Goal: Information Seeking & Learning: Check status

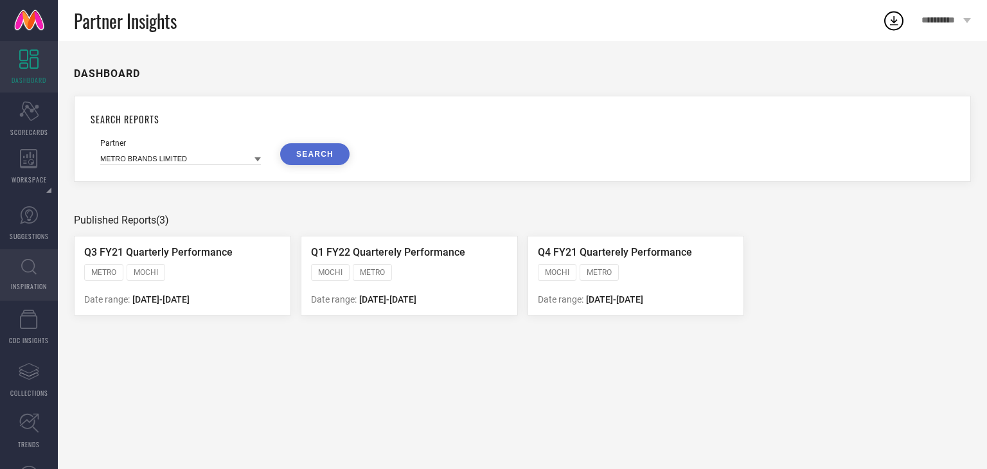
click at [35, 273] on icon at bounding box center [28, 266] width 15 height 15
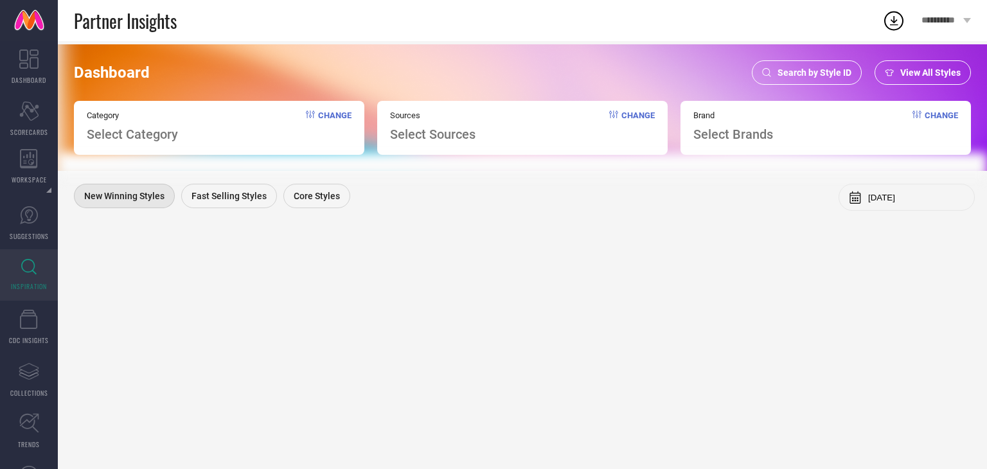
click at [777, 79] on div "Search by Style ID" at bounding box center [807, 72] width 110 height 24
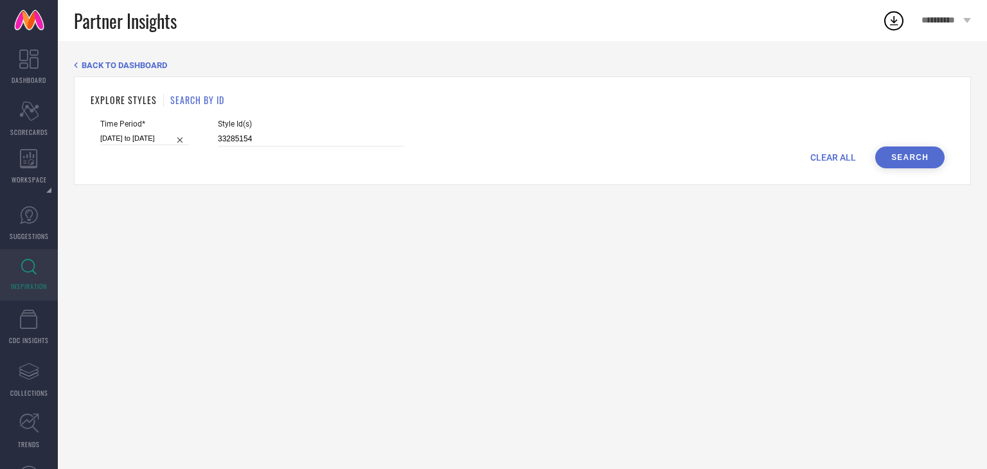
click at [273, 129] on div "Style Id(s) 33285154" at bounding box center [311, 132] width 186 height 27
drag, startPoint x: 273, startPoint y: 129, endPoint x: 275, endPoint y: 144, distance: 14.9
click at [275, 144] on div "Style Id(s) 33285154" at bounding box center [311, 132] width 186 height 27
click at [275, 144] on input "33285154" at bounding box center [311, 139] width 186 height 15
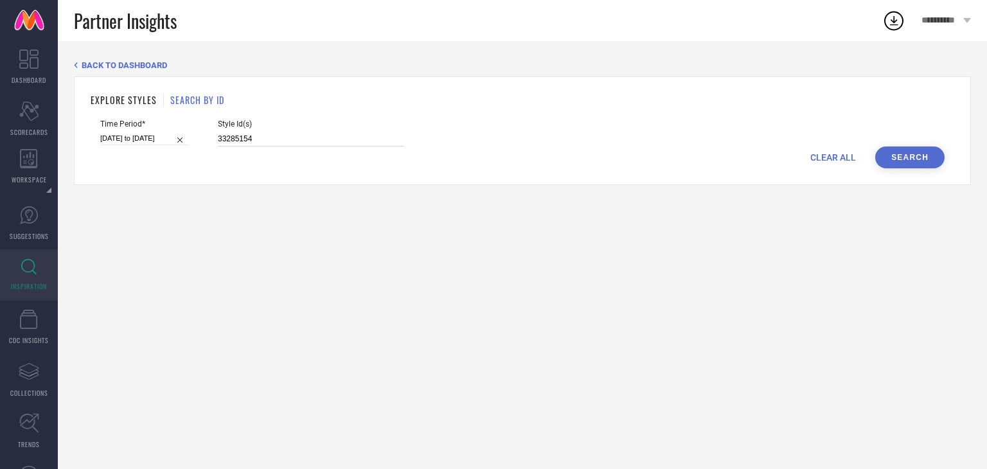
paste input "1"
type input "33285151"
select select "6"
select select "2025"
select select "7"
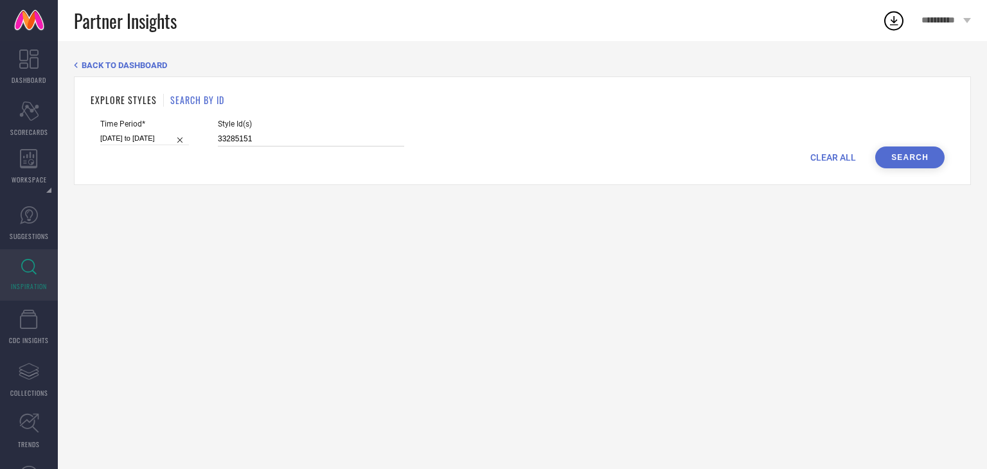
select select "2025"
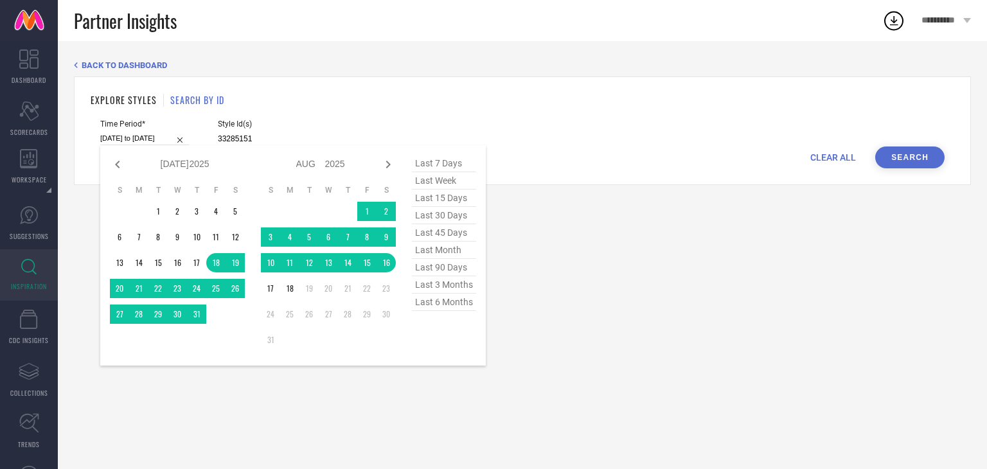
click at [145, 141] on input "[DATE] to [DATE]" at bounding box center [144, 138] width 89 height 13
type input "33285151"
click at [437, 213] on span "last 30 days" at bounding box center [444, 215] width 64 height 17
type input "[DATE] to [DATE]"
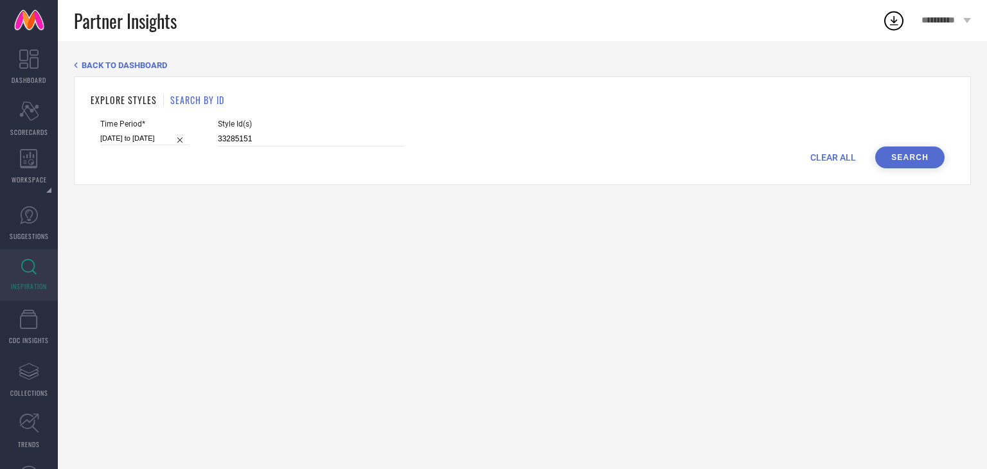
click at [899, 157] on button "Search" at bounding box center [909, 157] width 69 height 22
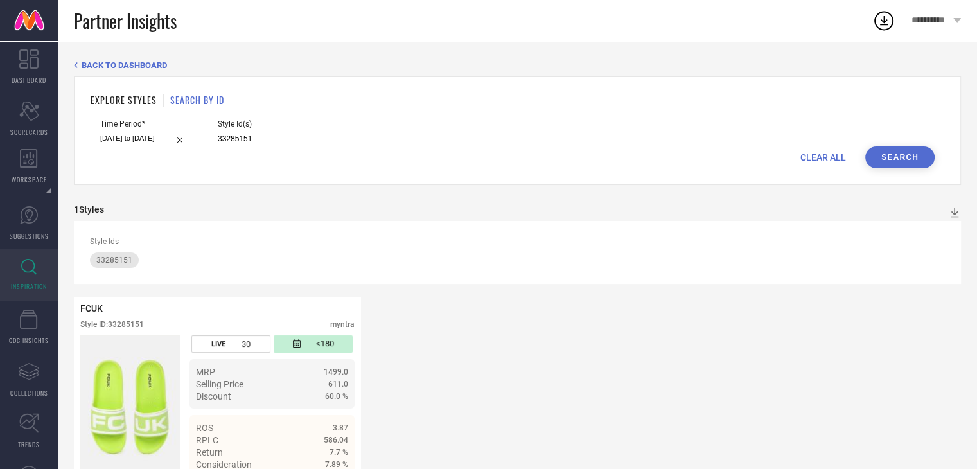
select select "6"
select select "2025"
select select "7"
select select "2025"
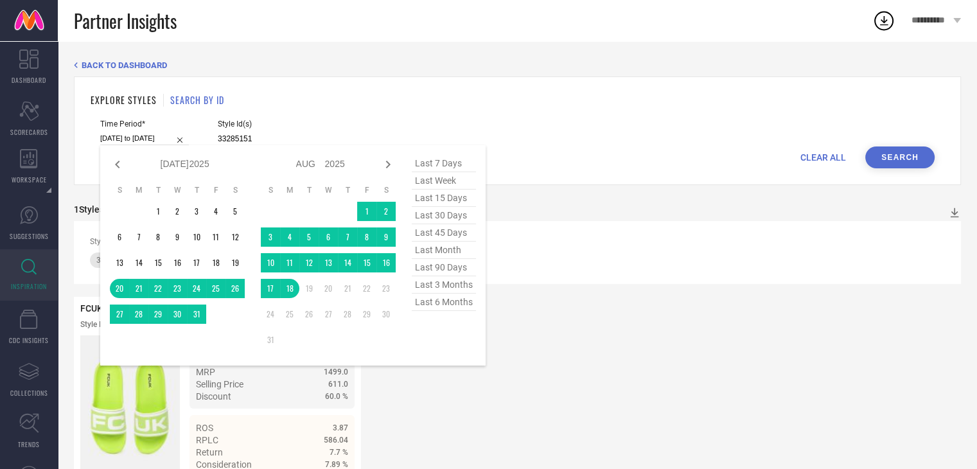
click at [151, 141] on input "[DATE] to [DATE]" at bounding box center [144, 138] width 89 height 13
click at [453, 202] on span "last 15 days" at bounding box center [444, 198] width 64 height 17
type input "[DATE] to [DATE]"
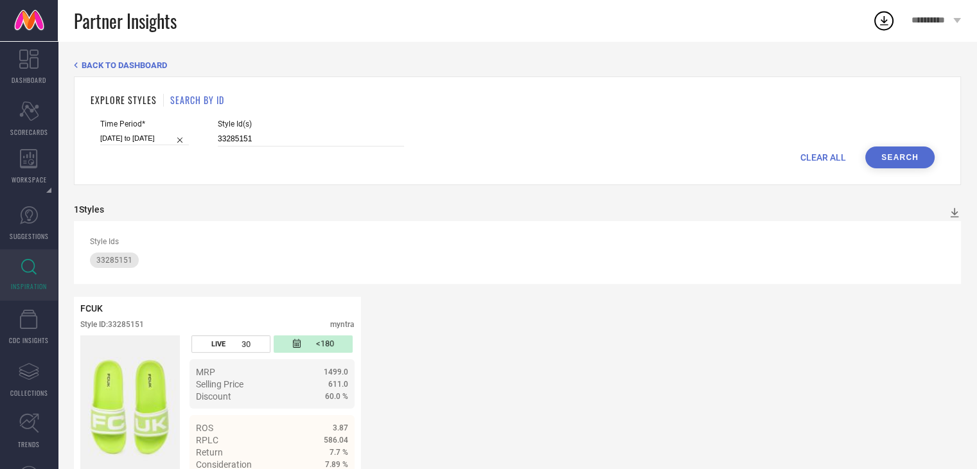
click at [900, 161] on button "Search" at bounding box center [899, 157] width 69 height 22
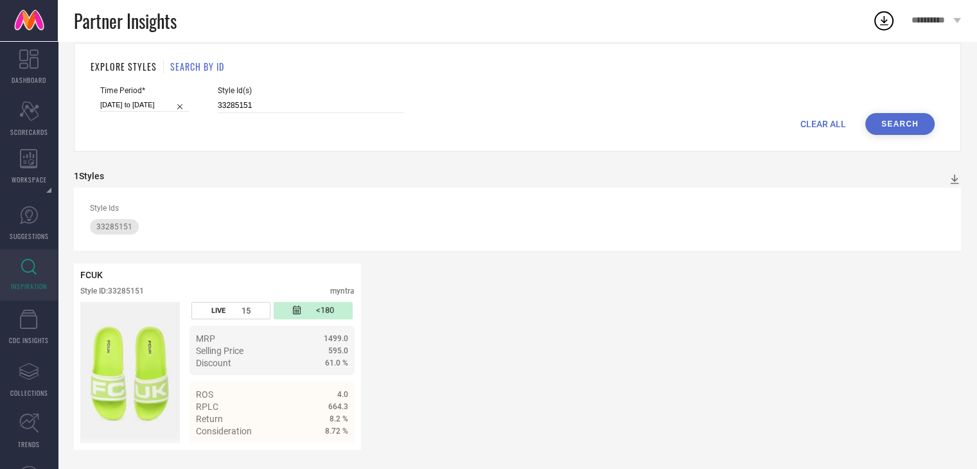
scroll to position [35, 0]
select select "7"
select select "2025"
select select "8"
select select "2025"
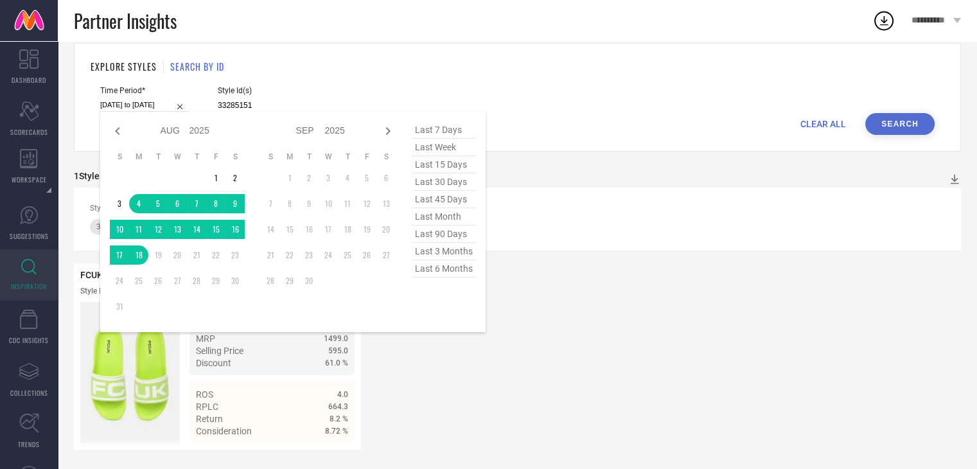
click at [144, 107] on input "[DATE] to [DATE]" at bounding box center [144, 104] width 89 height 13
click at [460, 182] on span "last 30 days" at bounding box center [444, 181] width 64 height 17
type input "[DATE] to [DATE]"
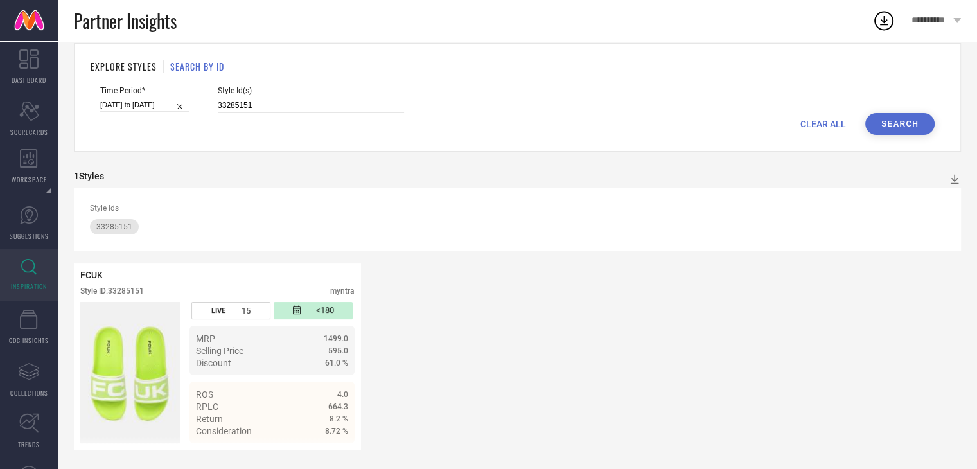
scroll to position [0, 0]
